Goal: Information Seeking & Learning: Learn about a topic

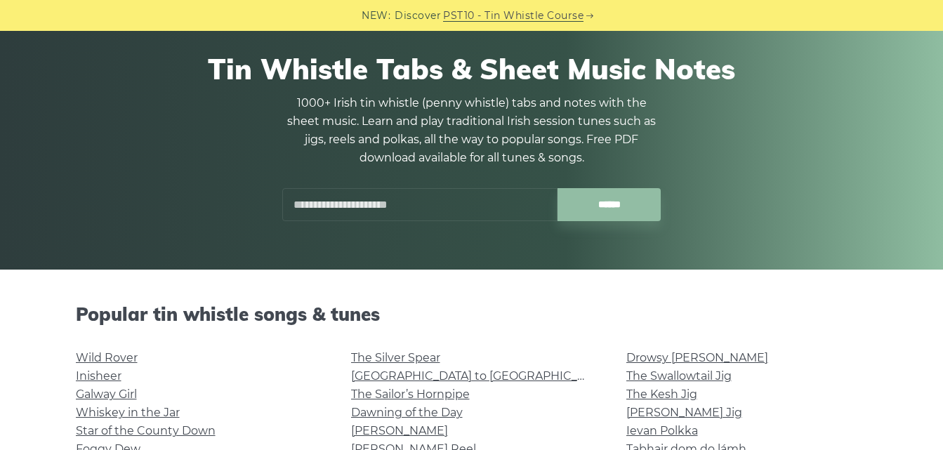
scroll to position [281, 0]
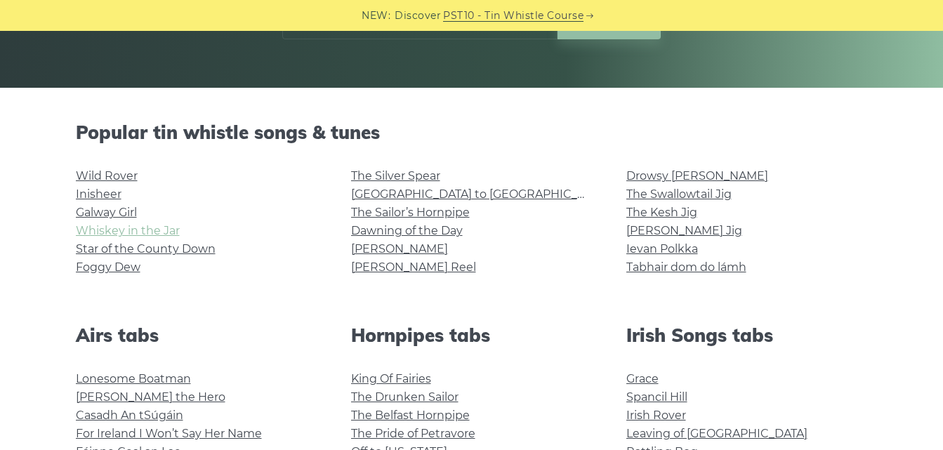
click at [143, 230] on link "Whiskey in the Jar" at bounding box center [128, 230] width 104 height 13
click at [136, 180] on link "Wild Rover" at bounding box center [107, 175] width 62 height 13
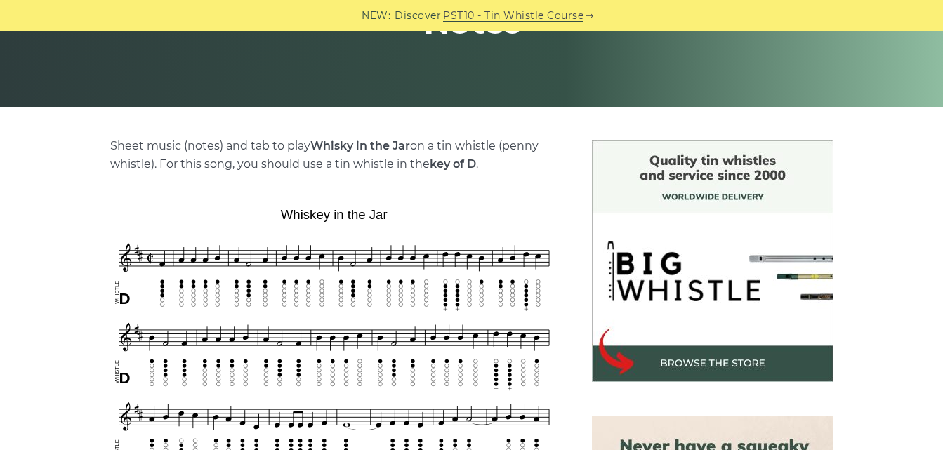
scroll to position [140, 0]
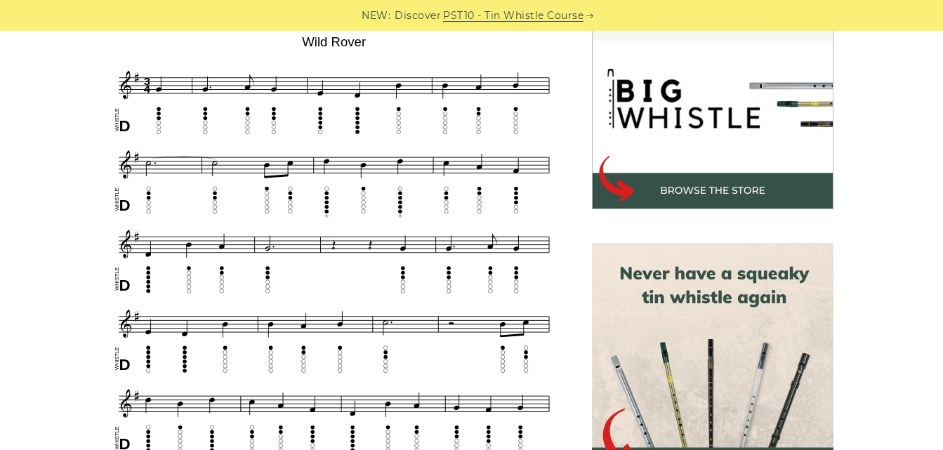
scroll to position [351, 0]
